Goal: Transaction & Acquisition: Obtain resource

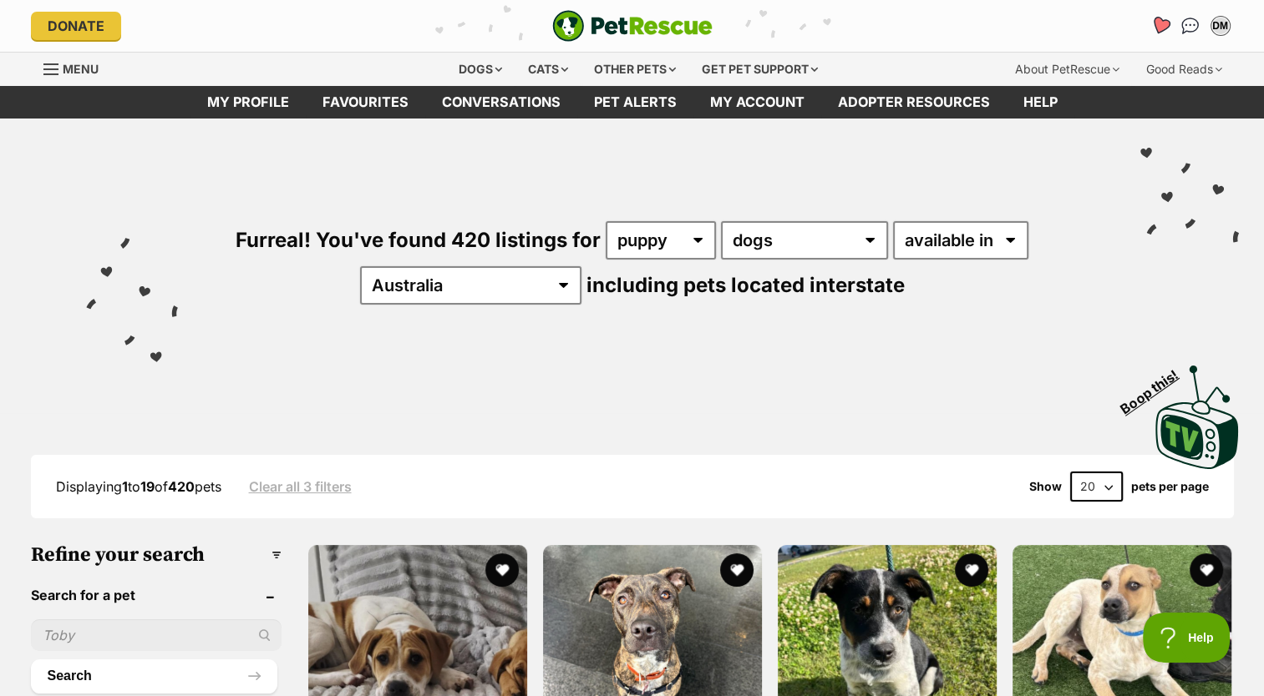
click at [1159, 24] on icon "Favourites" at bounding box center [1159, 25] width 20 height 19
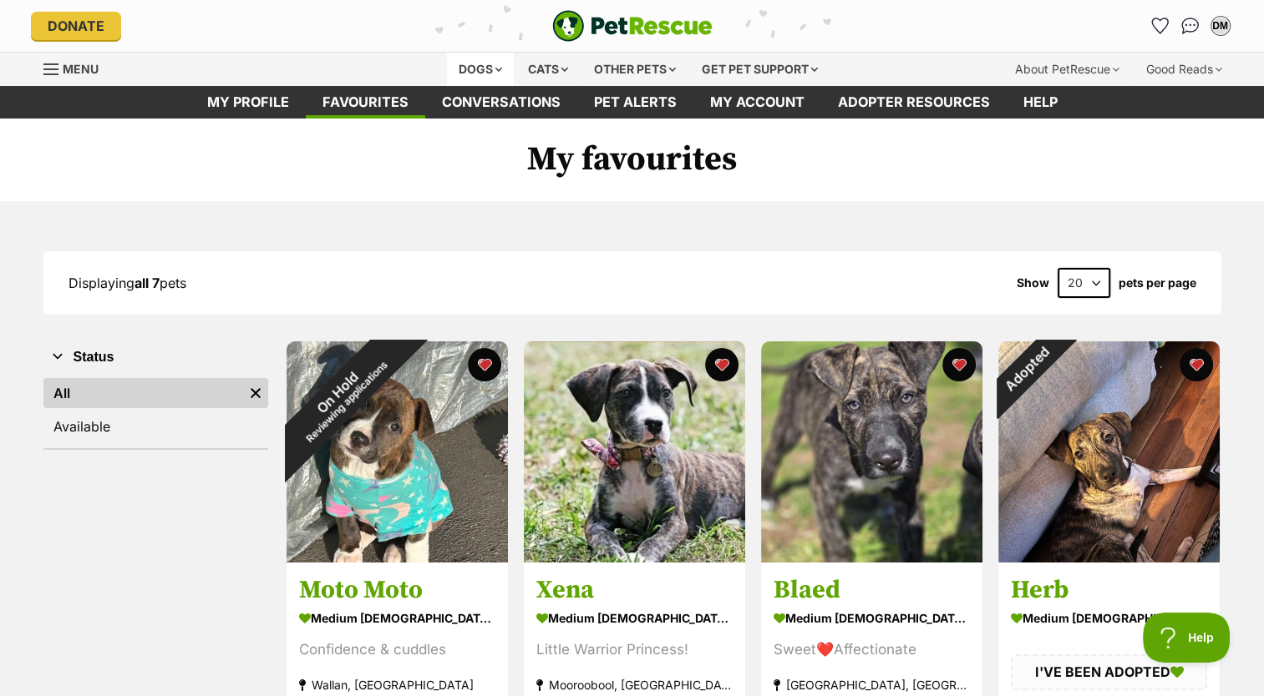
click at [479, 72] on div "Dogs" at bounding box center [480, 69] width 67 height 33
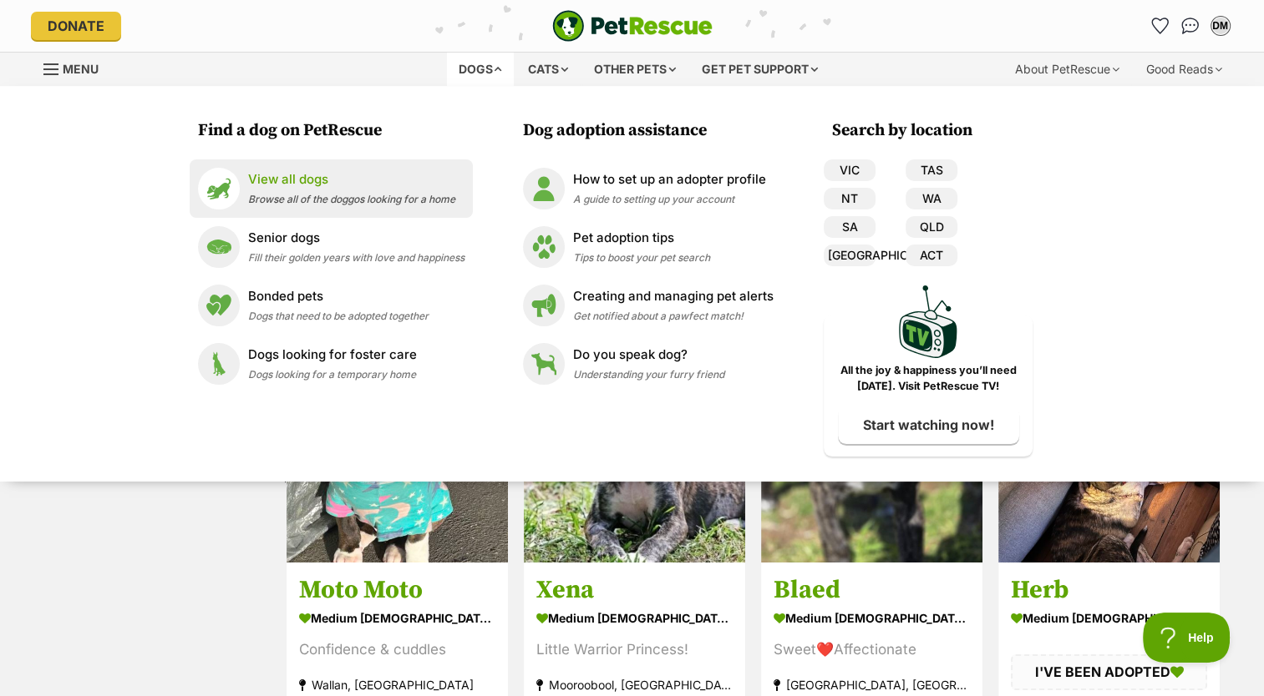
click at [280, 186] on p "View all dogs" at bounding box center [351, 179] width 207 height 19
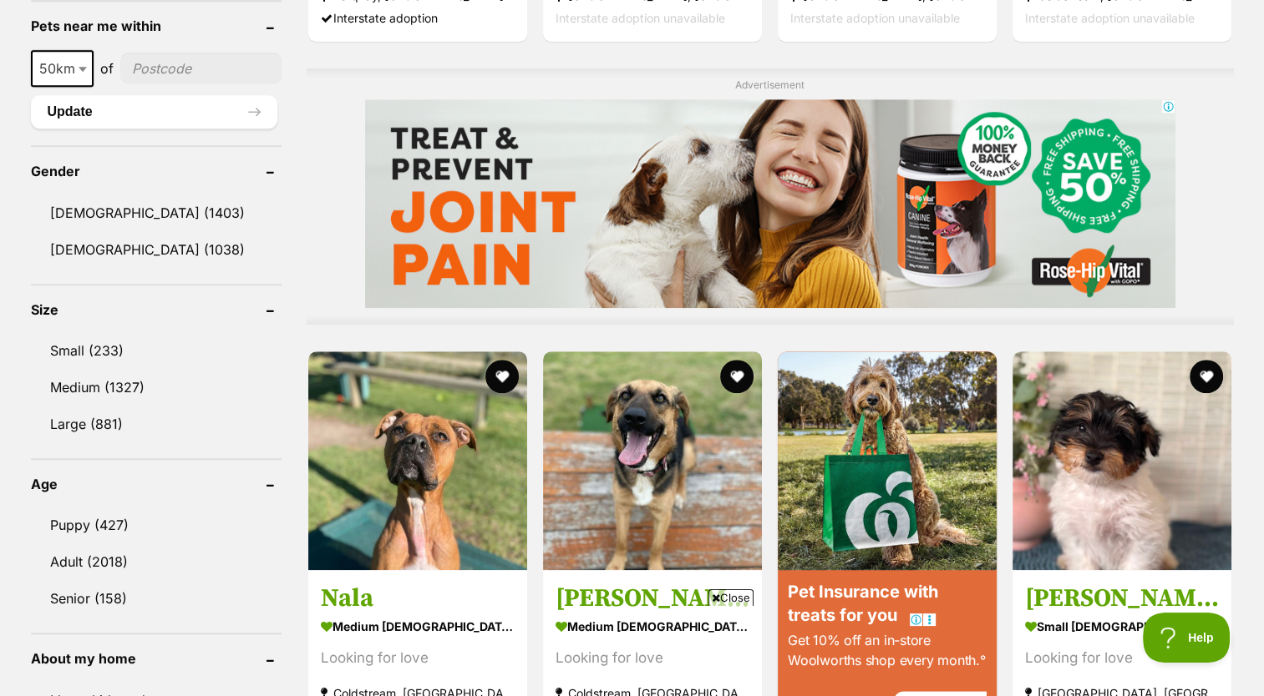
scroll to position [1306, 0]
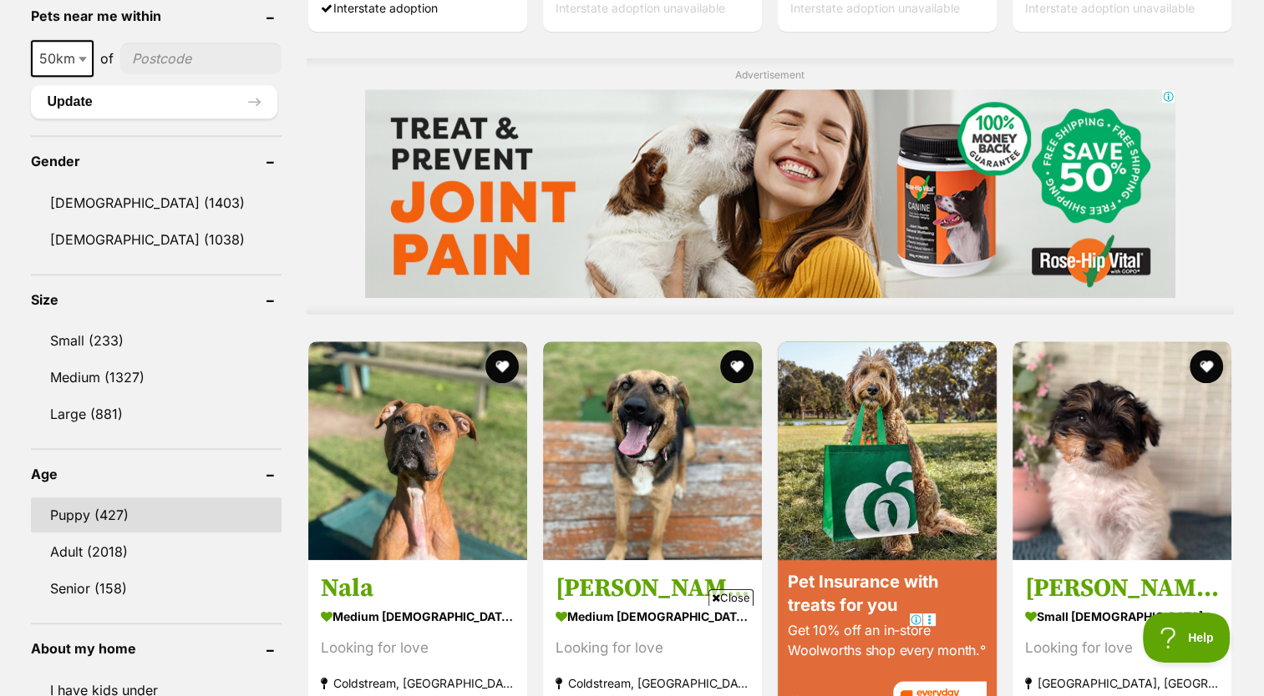
click at [103, 498] on link "Puppy (427)" at bounding box center [156, 515] width 251 height 35
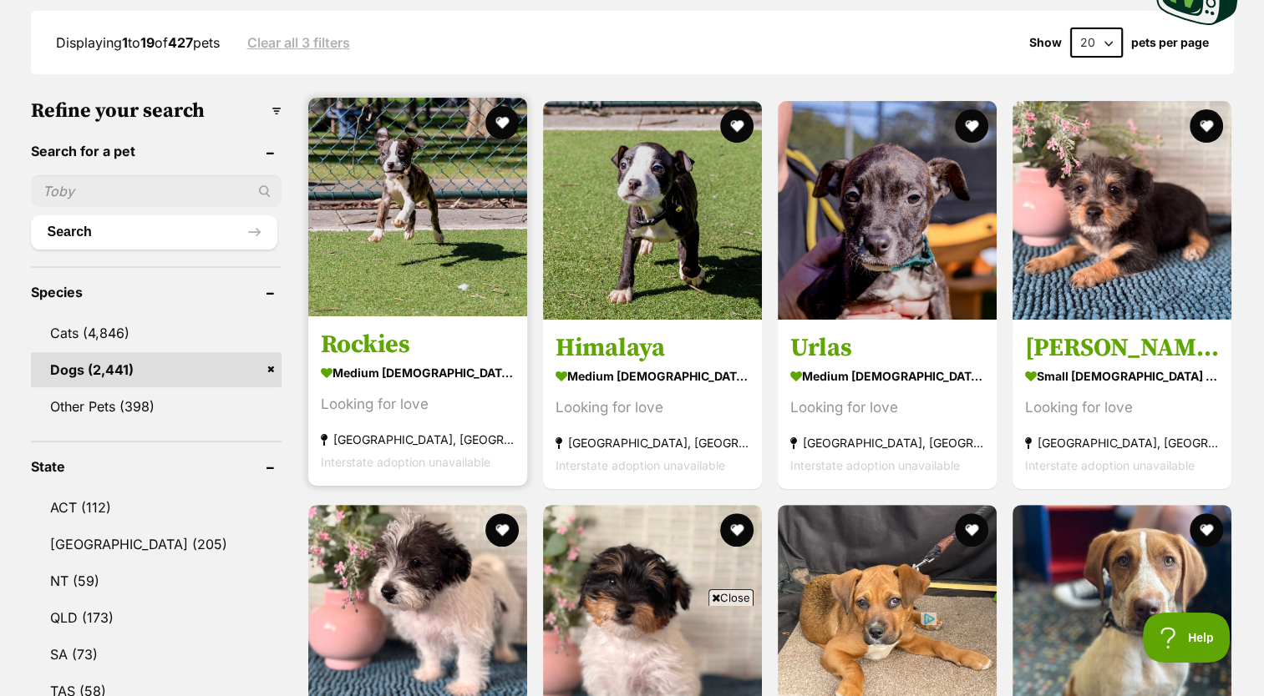
click at [453, 311] on img at bounding box center [417, 207] width 219 height 219
